Goal: Answer question/provide support: Share knowledge or assist other users

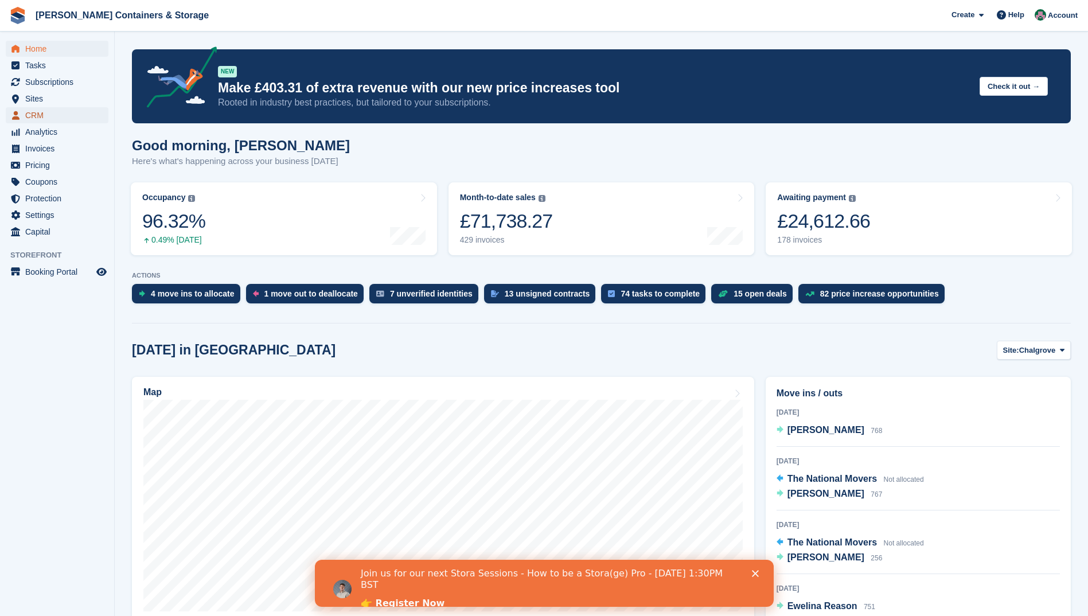
click at [48, 115] on span "CRM" at bounding box center [59, 115] width 69 height 16
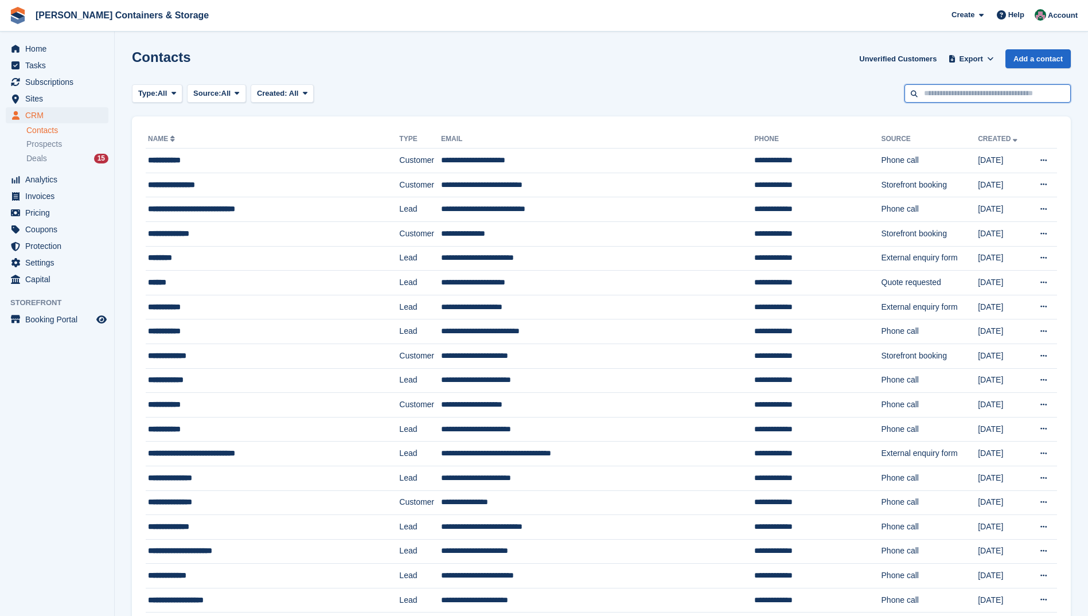
click at [993, 99] on input "text" at bounding box center [988, 93] width 166 height 19
type input "***"
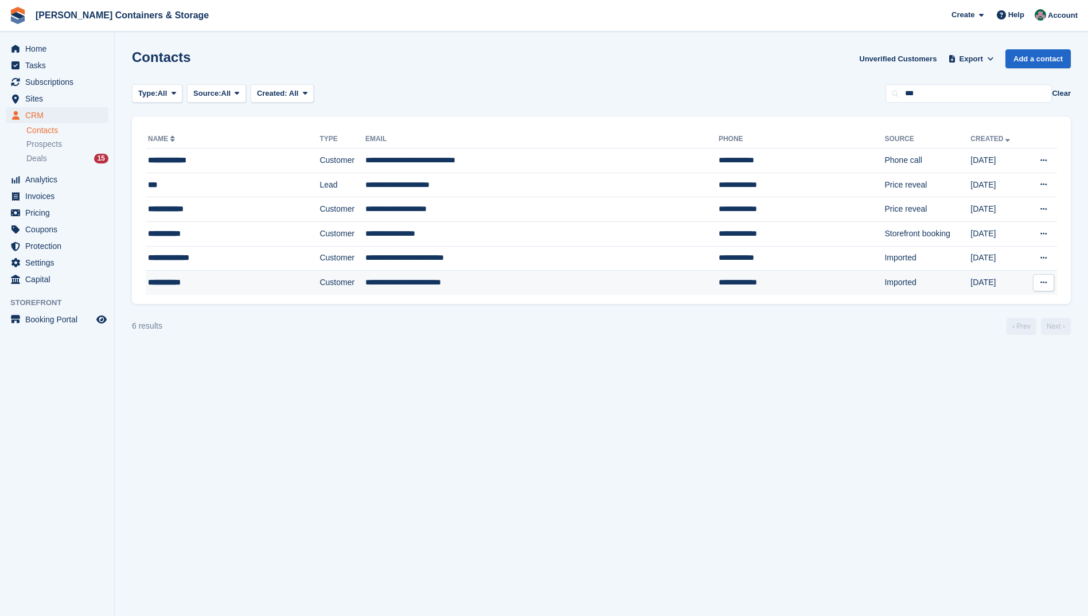
click at [379, 280] on td "**********" at bounding box center [541, 283] width 353 height 24
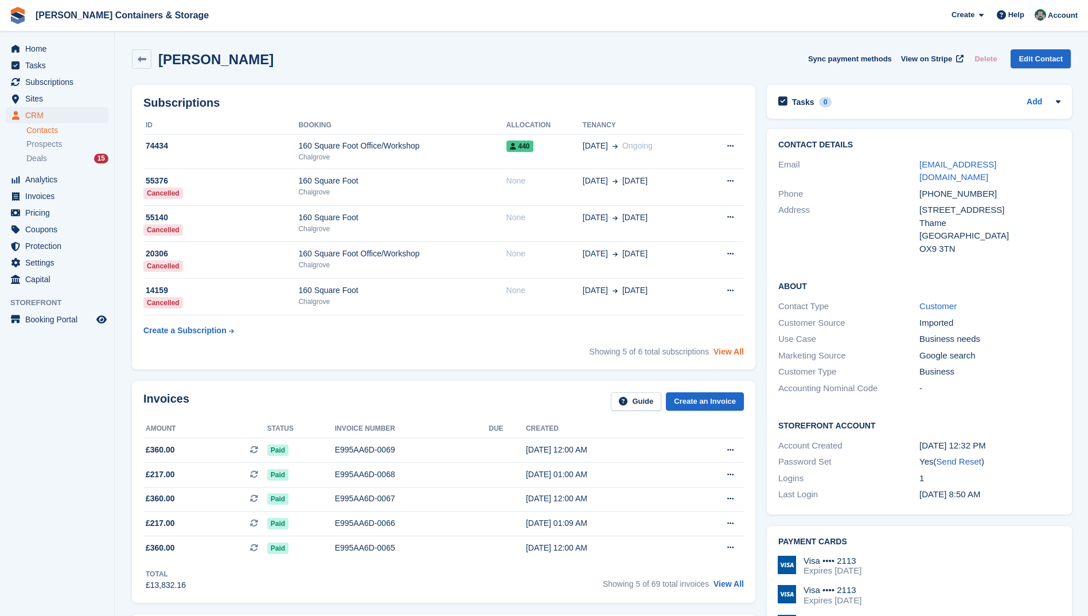
click at [728, 350] on link "View All" at bounding box center [729, 351] width 30 height 9
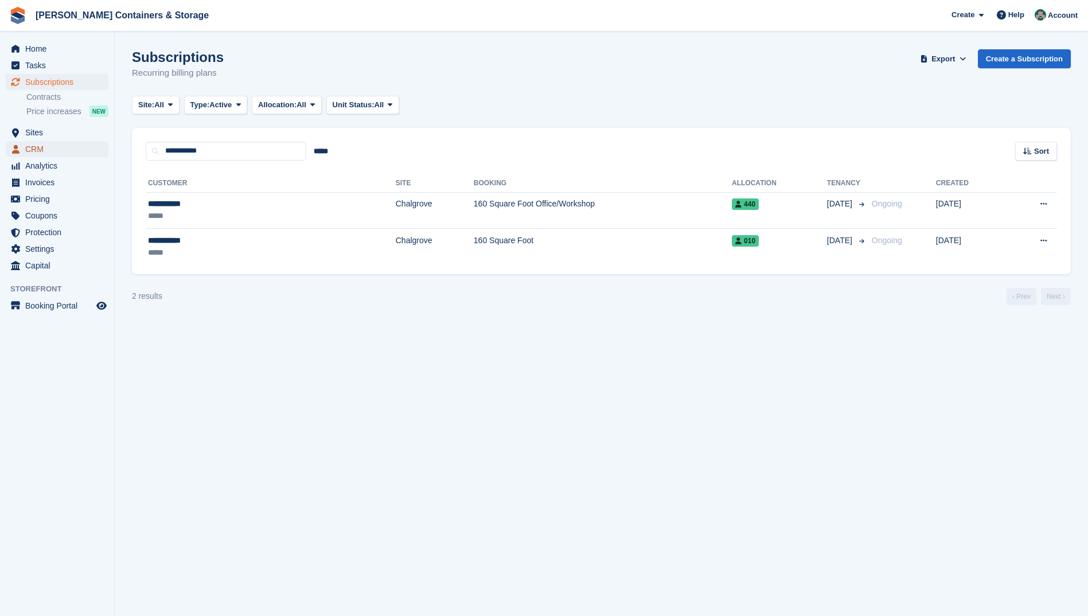
click at [41, 145] on span "CRM" at bounding box center [59, 149] width 69 height 16
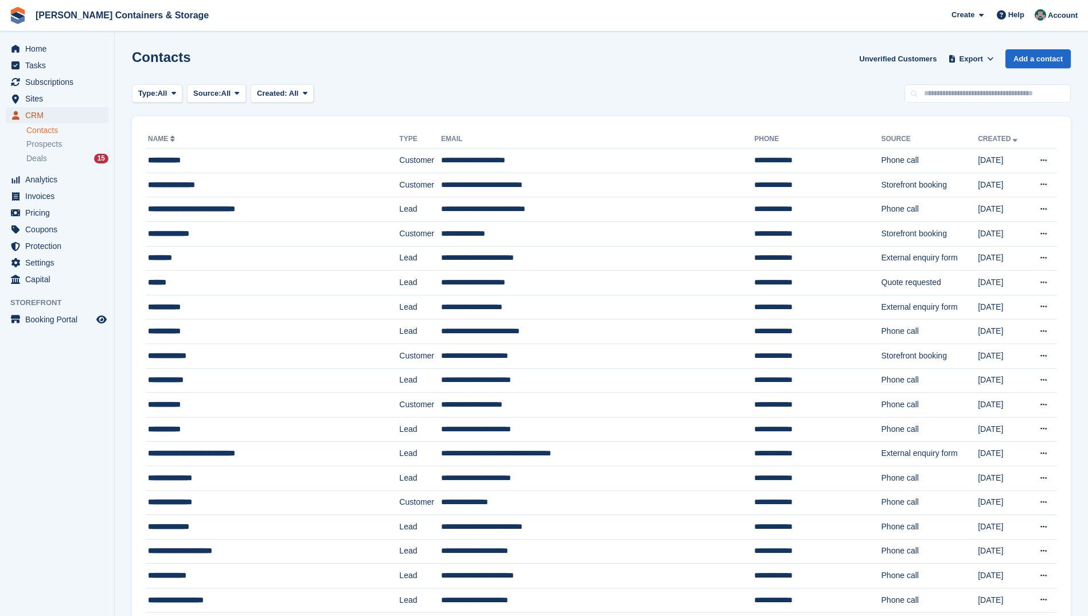
click at [63, 118] on span "CRM" at bounding box center [59, 115] width 69 height 16
click at [995, 99] on input "text" at bounding box center [988, 93] width 166 height 19
type input "*****"
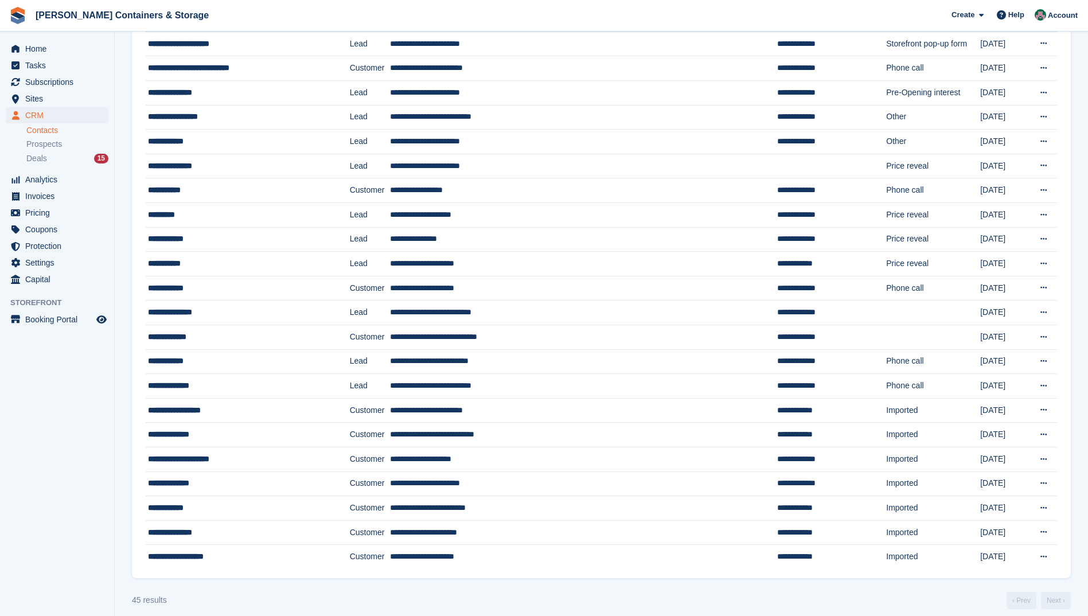
scroll to position [689, 0]
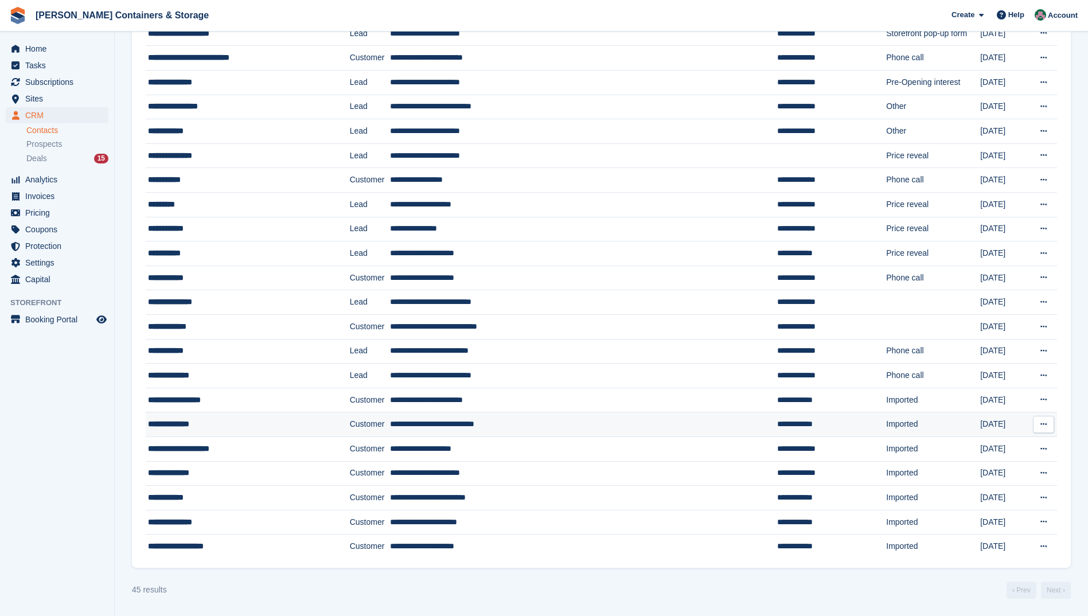
click at [179, 425] on div "**********" at bounding box center [234, 424] width 173 height 12
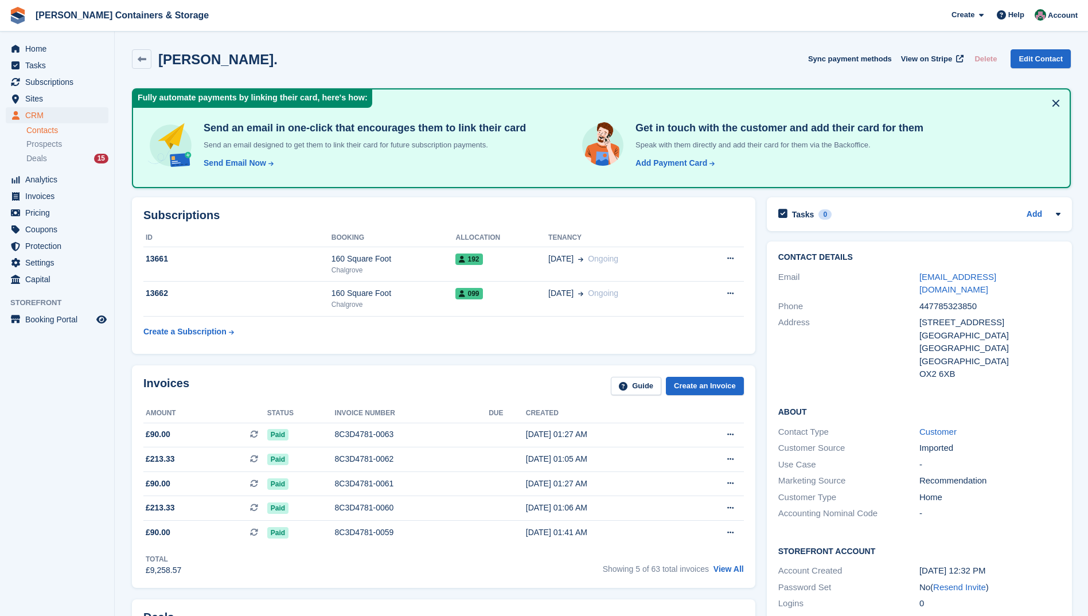
click at [715, 62] on div "Stuart, Chris. Sync payment methods View on Stripe Delete Edit Contact" at bounding box center [601, 59] width 939 height 20
click at [33, 50] on span "Home" at bounding box center [59, 49] width 69 height 16
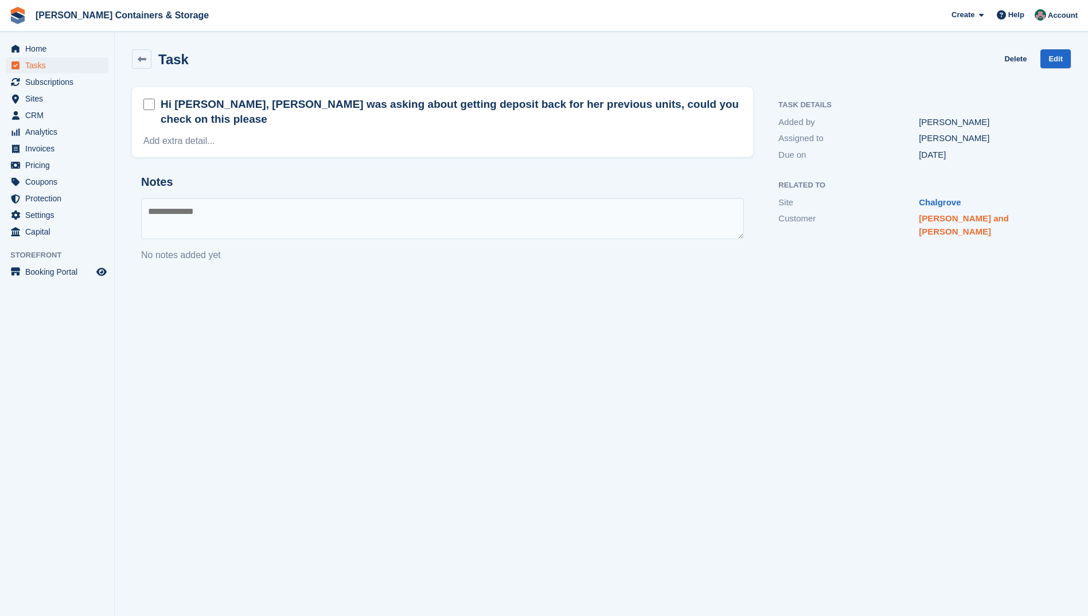
click at [928, 219] on link "[PERSON_NAME] and [PERSON_NAME]" at bounding box center [964, 224] width 90 height 23
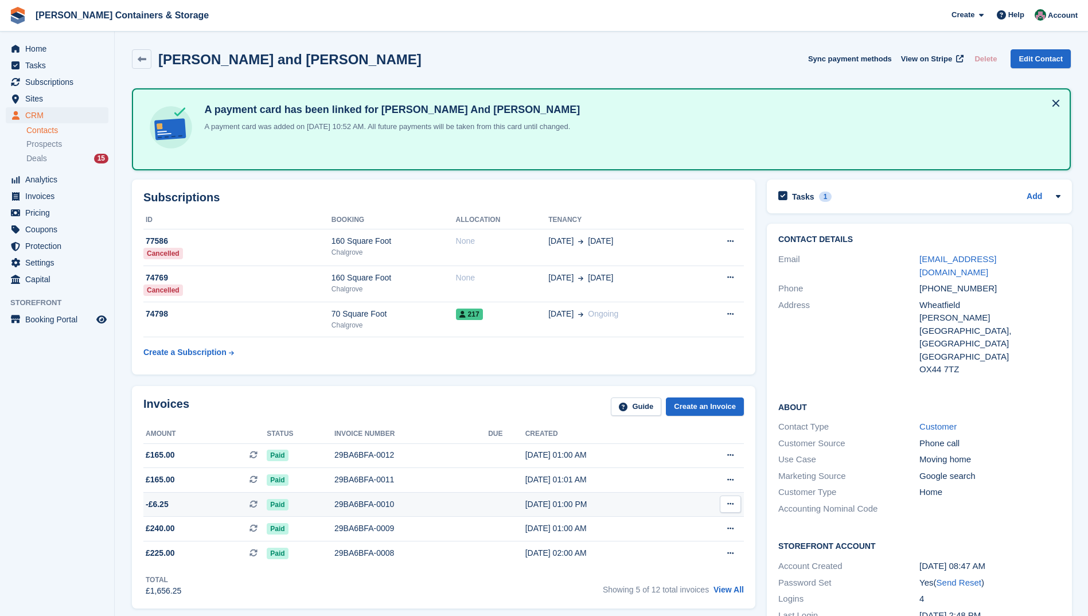
click at [340, 501] on div "29BA6BFA-0010" at bounding box center [411, 504] width 154 height 12
click at [728, 589] on link "View All" at bounding box center [729, 589] width 30 height 9
click at [727, 586] on link "View All" at bounding box center [729, 589] width 30 height 9
click at [725, 588] on link "View All" at bounding box center [729, 589] width 30 height 9
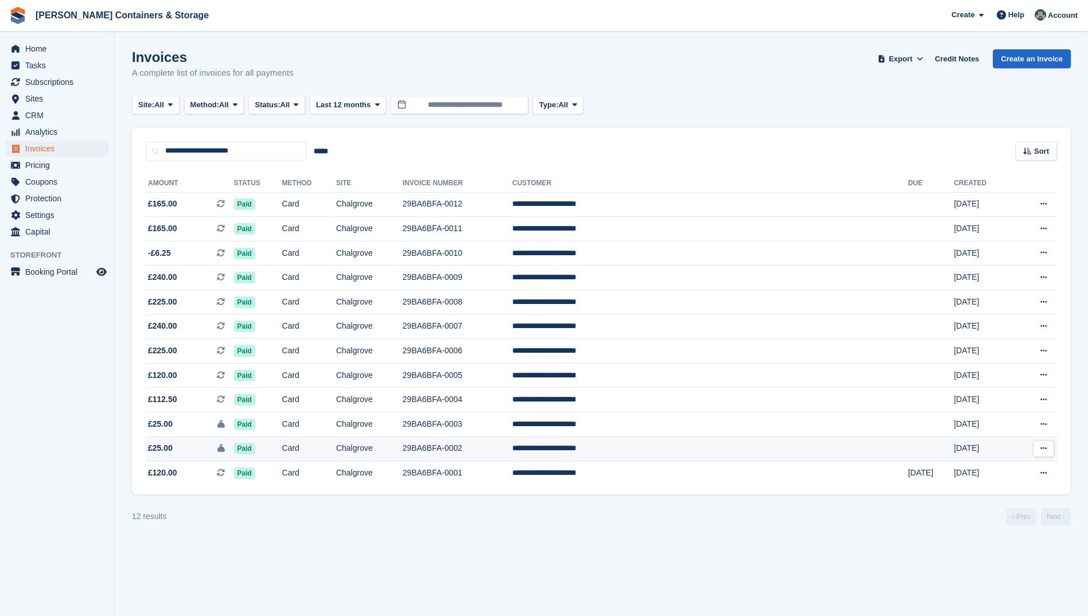
click at [403, 444] on td "Chalgrove" at bounding box center [369, 448] width 67 height 25
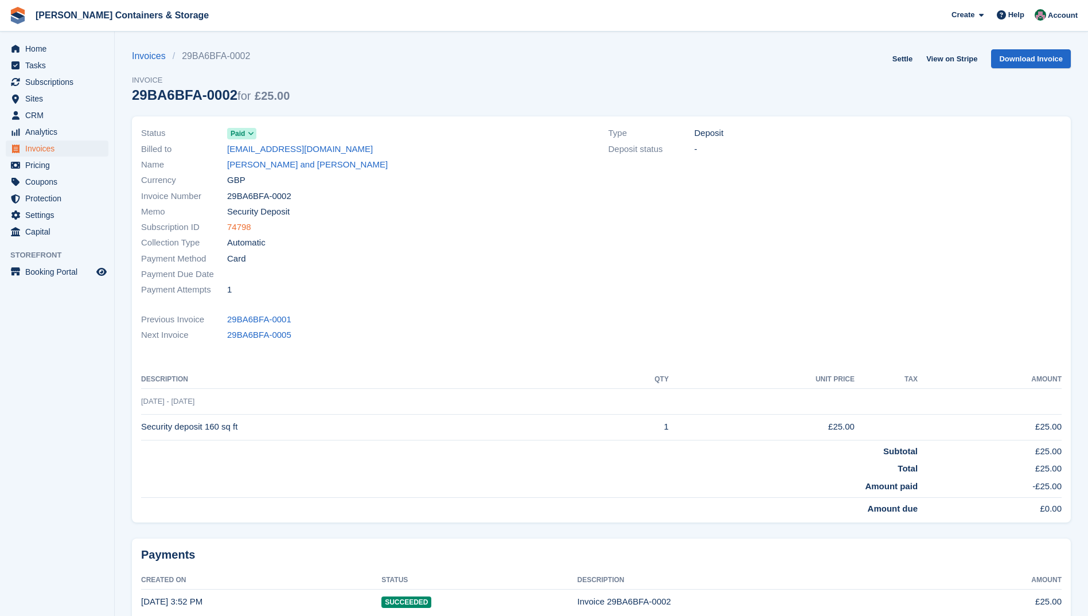
click at [239, 225] on link "74798" at bounding box center [239, 227] width 24 height 13
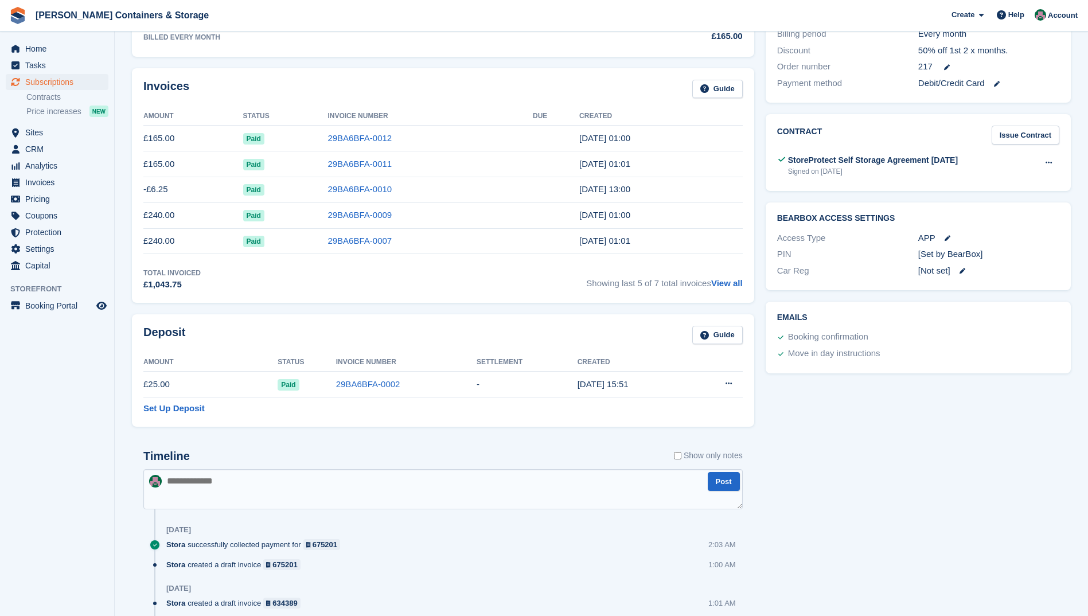
scroll to position [337, 0]
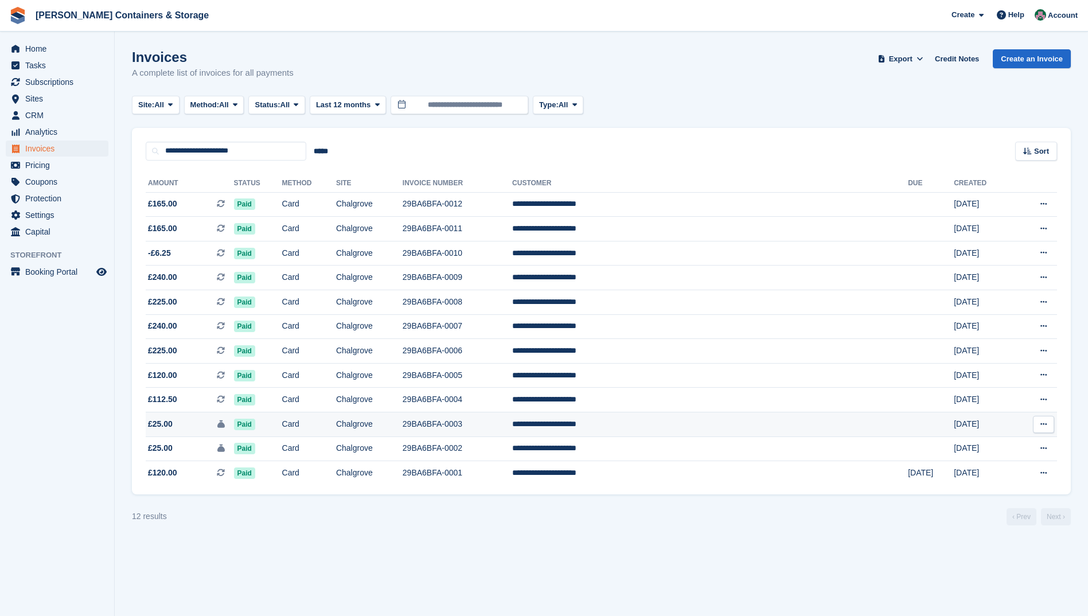
click at [336, 419] on td "Card" at bounding box center [309, 424] width 54 height 25
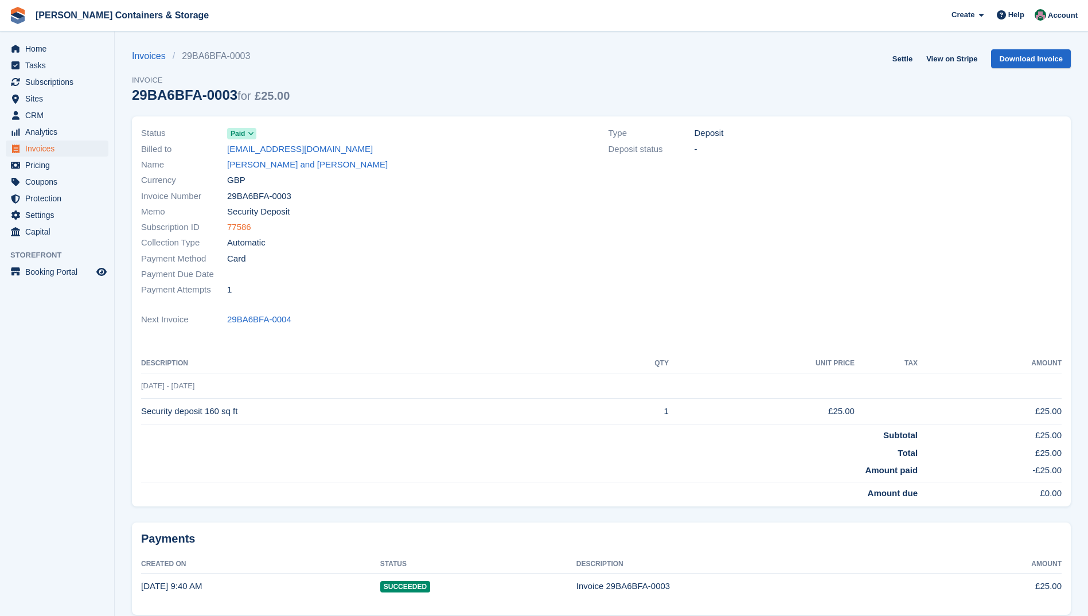
click at [241, 227] on link "77586" at bounding box center [239, 227] width 24 height 13
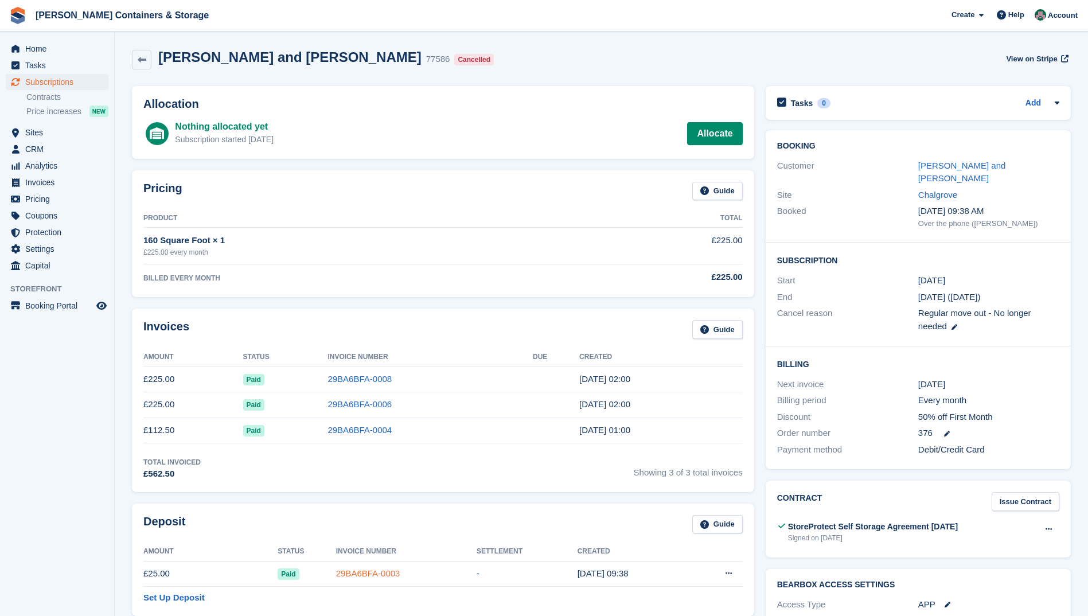
click at [357, 572] on link "29BA6BFA-0003" at bounding box center [368, 573] width 64 height 10
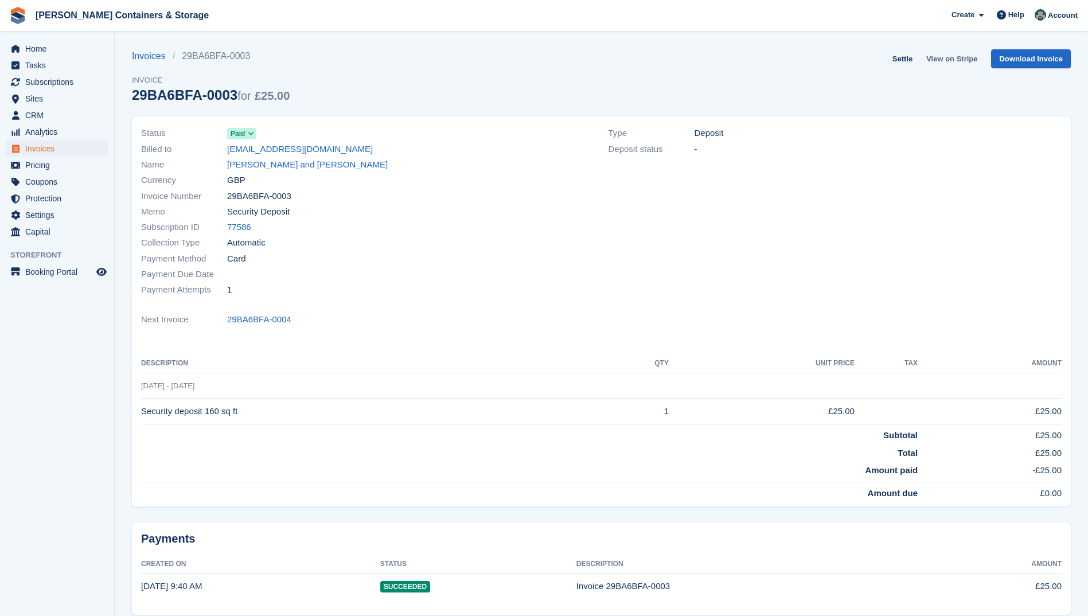
click at [948, 58] on link "View on Stripe" at bounding box center [952, 58] width 60 height 19
click at [240, 225] on link "77586" at bounding box center [239, 227] width 24 height 13
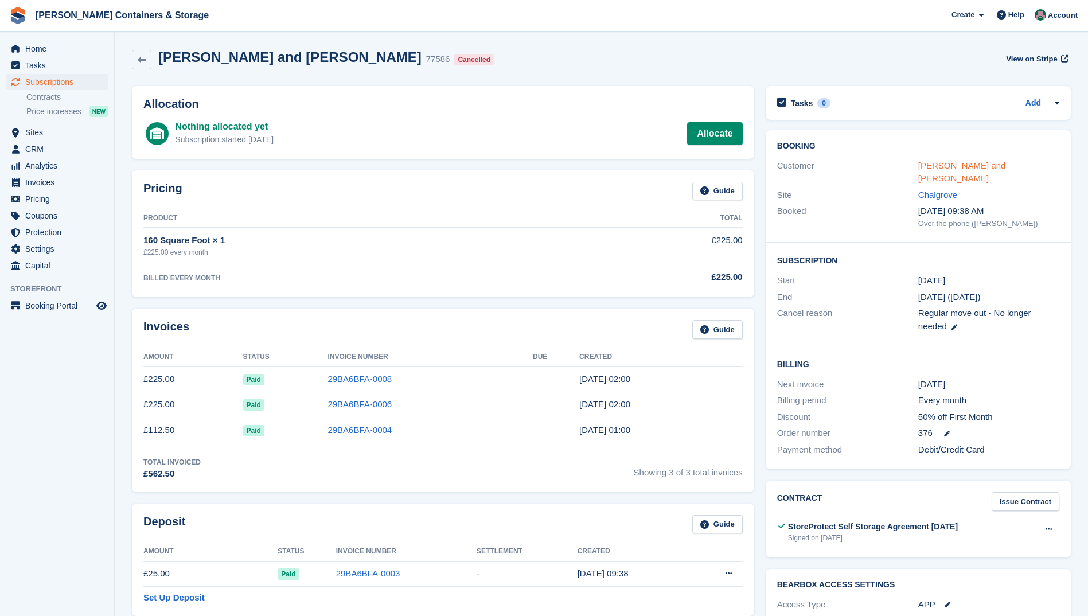
click at [964, 165] on link "Diana and David Davies" at bounding box center [962, 172] width 88 height 23
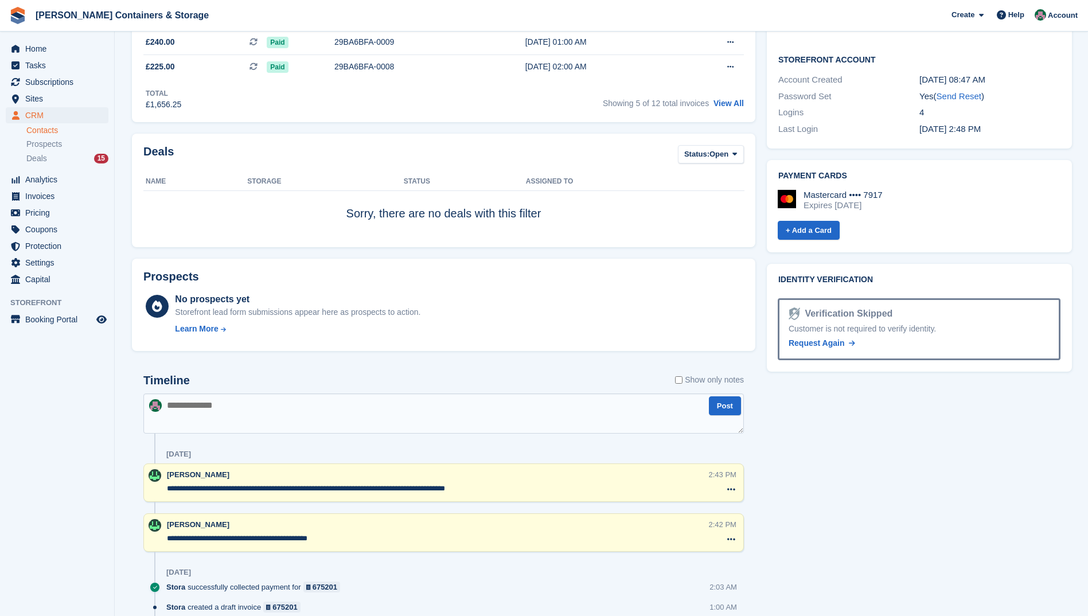
scroll to position [498, 0]
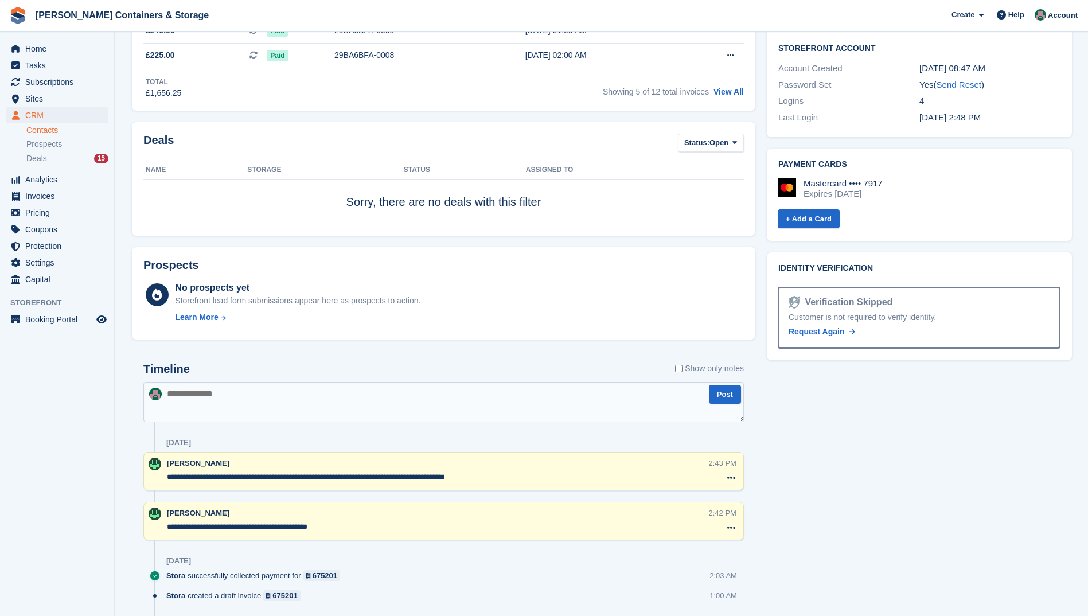
click at [204, 407] on textarea at bounding box center [443, 402] width 601 height 40
type textarea "**********"
click at [730, 394] on button "Post" at bounding box center [725, 394] width 32 height 19
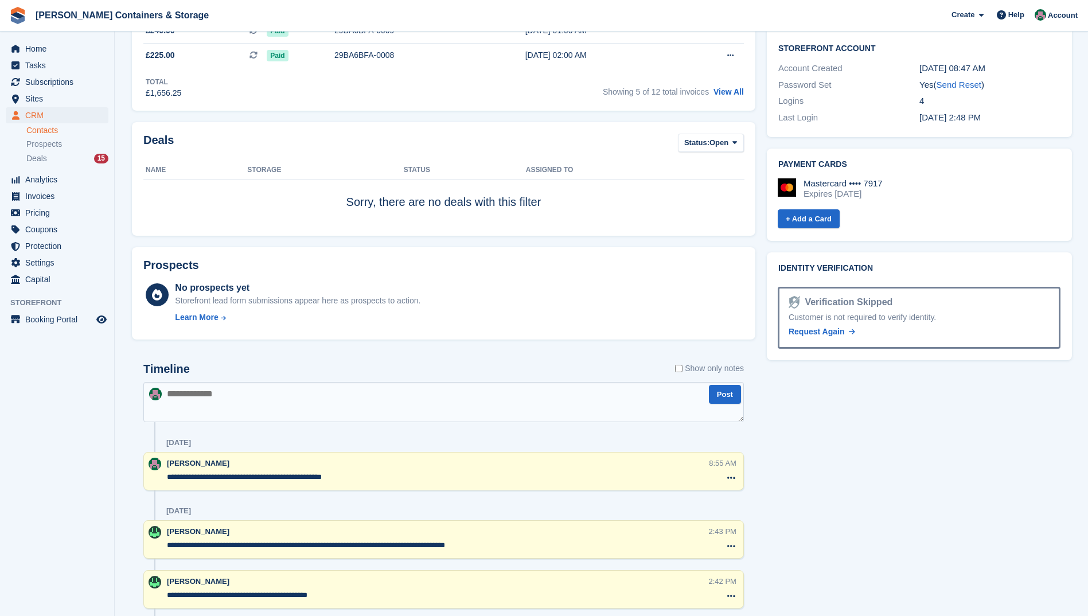
scroll to position [0, 0]
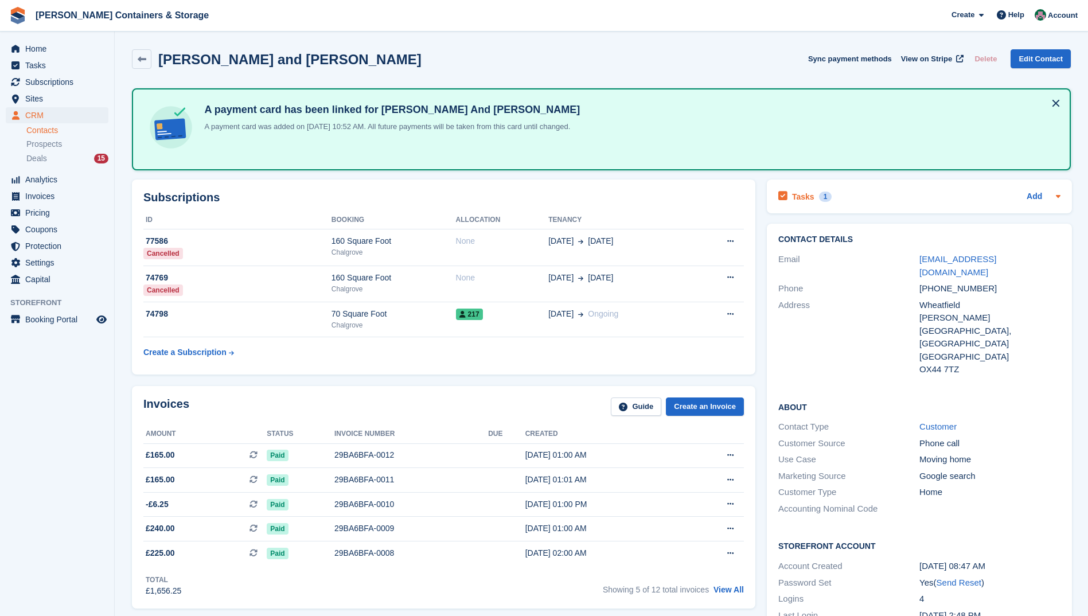
click at [800, 197] on h2 "Tasks" at bounding box center [803, 197] width 22 height 10
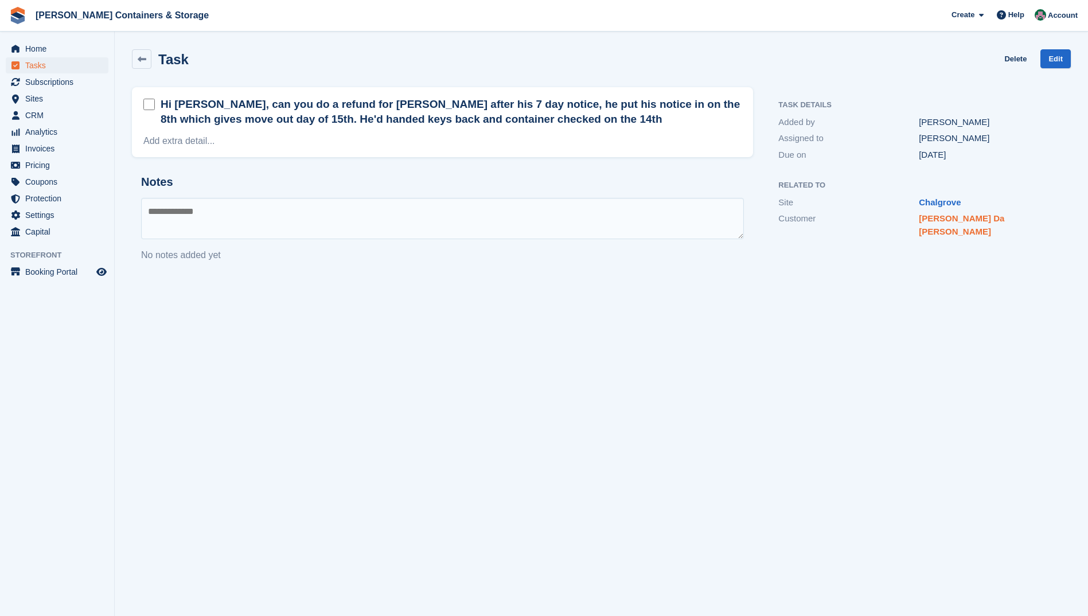
click at [930, 219] on link "[PERSON_NAME] Da [PERSON_NAME]" at bounding box center [961, 224] width 85 height 23
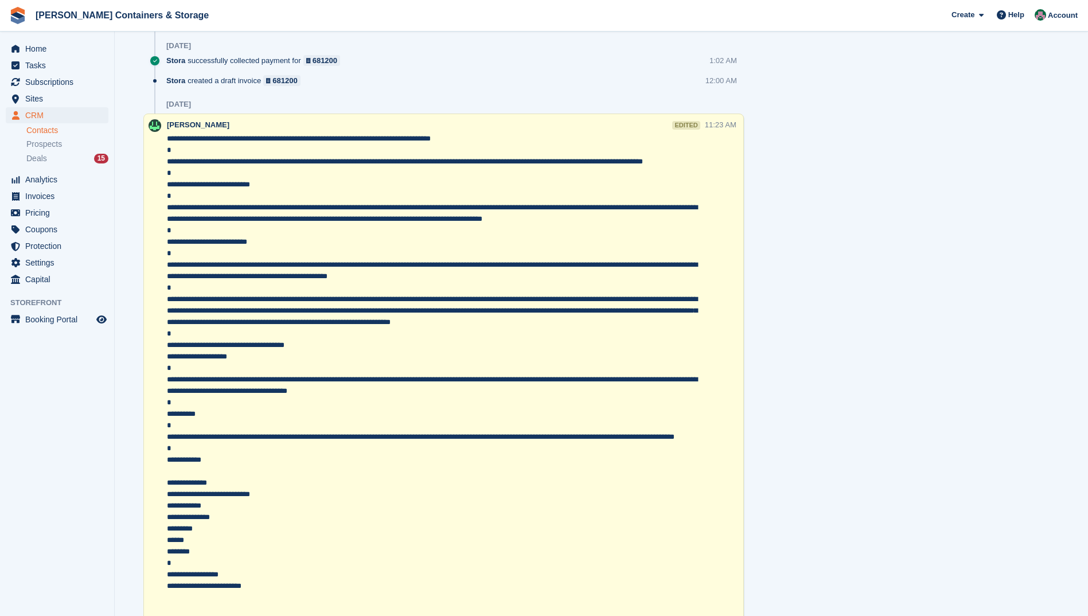
scroll to position [915, 0]
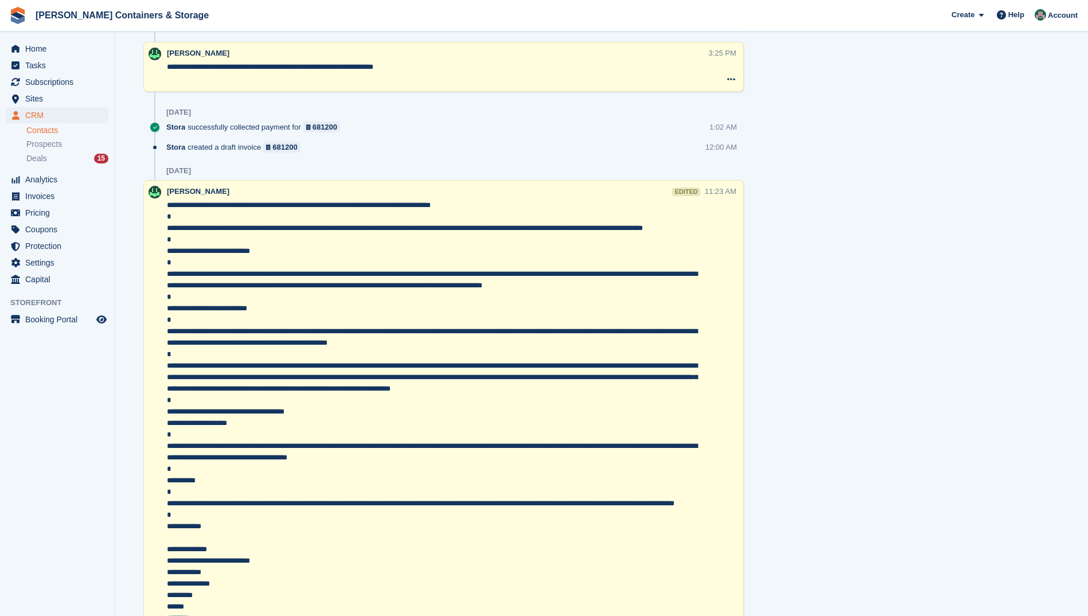
click at [839, 146] on div "Tasks 1 Add Hi Julia, can you do a refund for Alexandre after his 7 day notice,…" at bounding box center [919, 486] width 317 height 2644
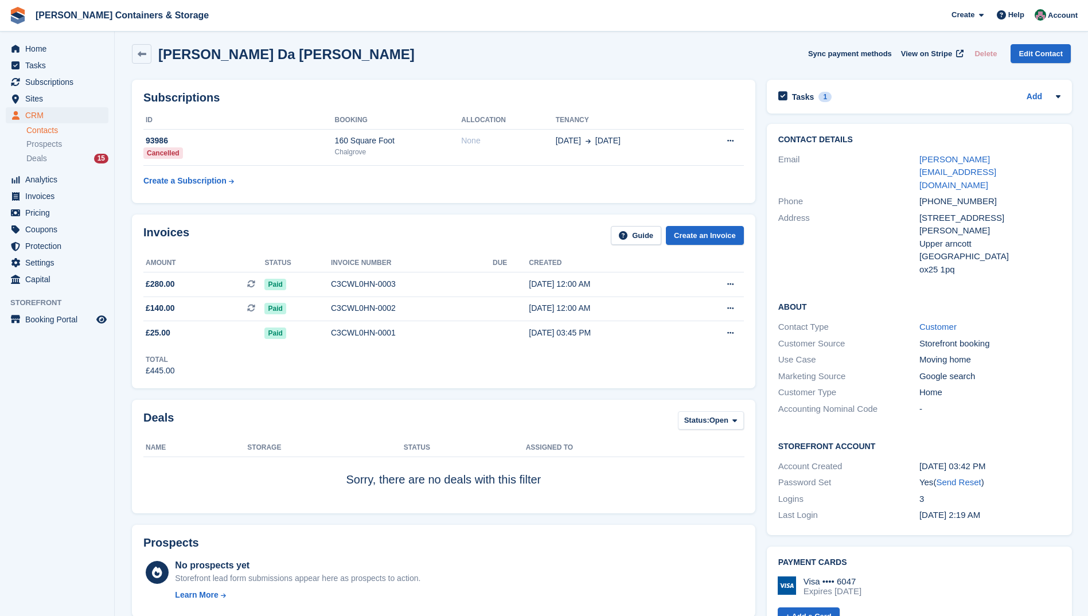
scroll to position [0, 0]
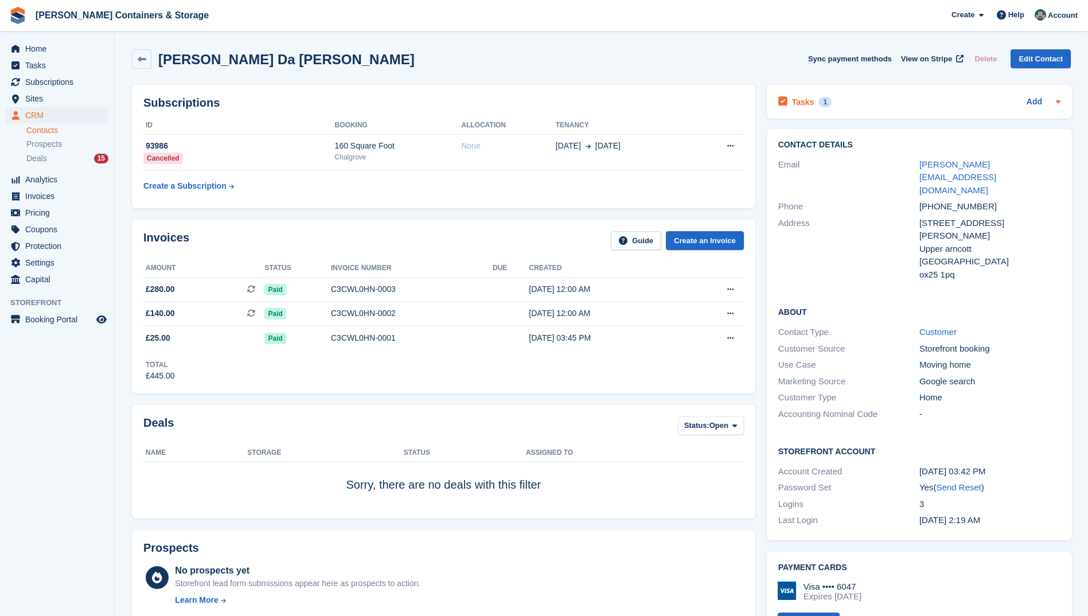
click at [798, 101] on h2 "Tasks" at bounding box center [803, 102] width 22 height 10
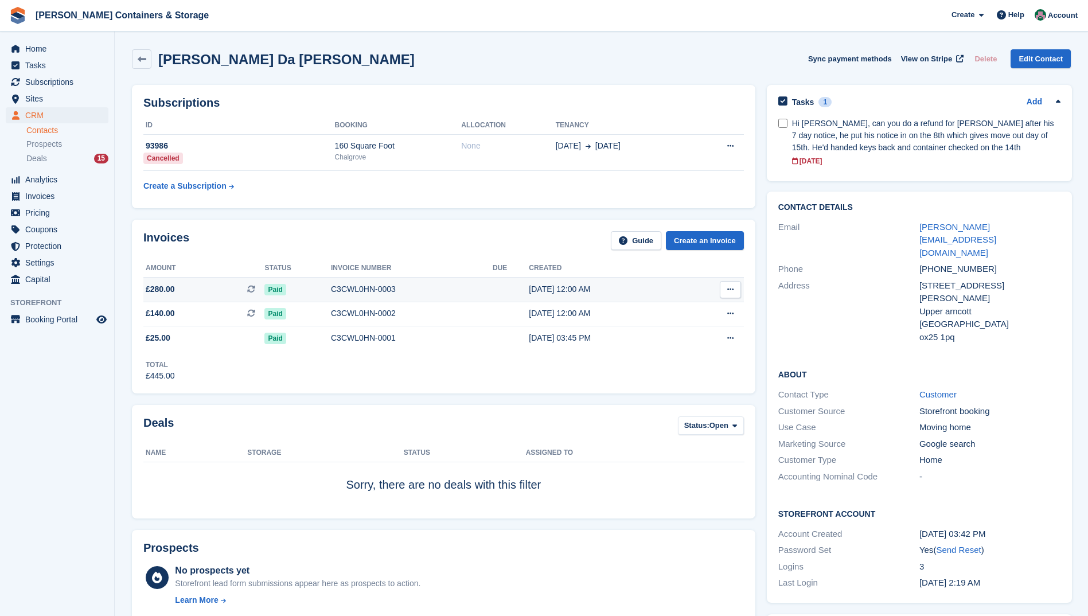
click at [370, 287] on div "C3CWL0HN-0003" at bounding box center [412, 289] width 162 height 12
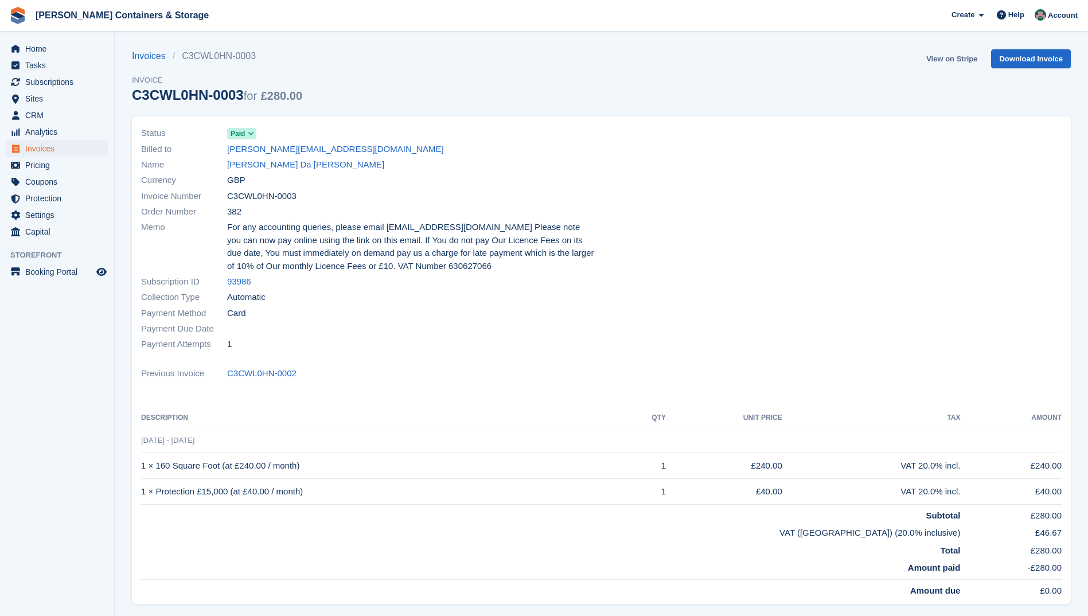
click at [957, 58] on link "View on Stripe" at bounding box center [952, 58] width 60 height 19
click at [950, 58] on link "View on Stripe" at bounding box center [952, 58] width 60 height 19
click at [257, 163] on link "Alexandre Magno Da Silva Lopes" at bounding box center [305, 164] width 157 height 13
click at [946, 60] on link "View on Stripe" at bounding box center [952, 58] width 60 height 19
